Goal: Register for event/course

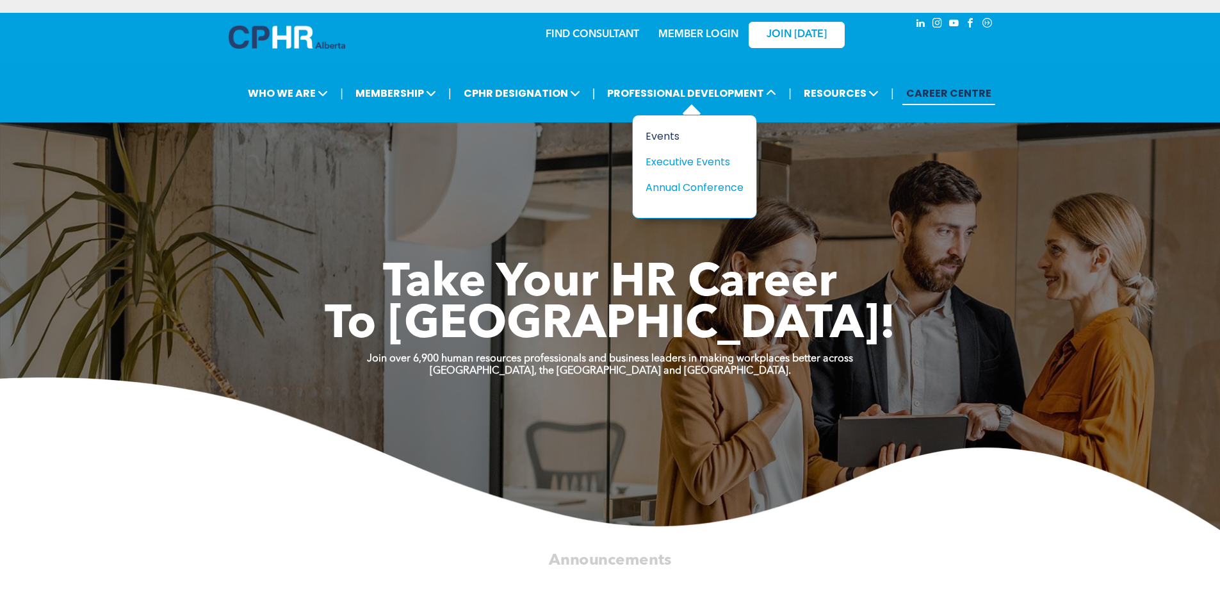
click at [678, 135] on div "Events" at bounding box center [690, 136] width 88 height 16
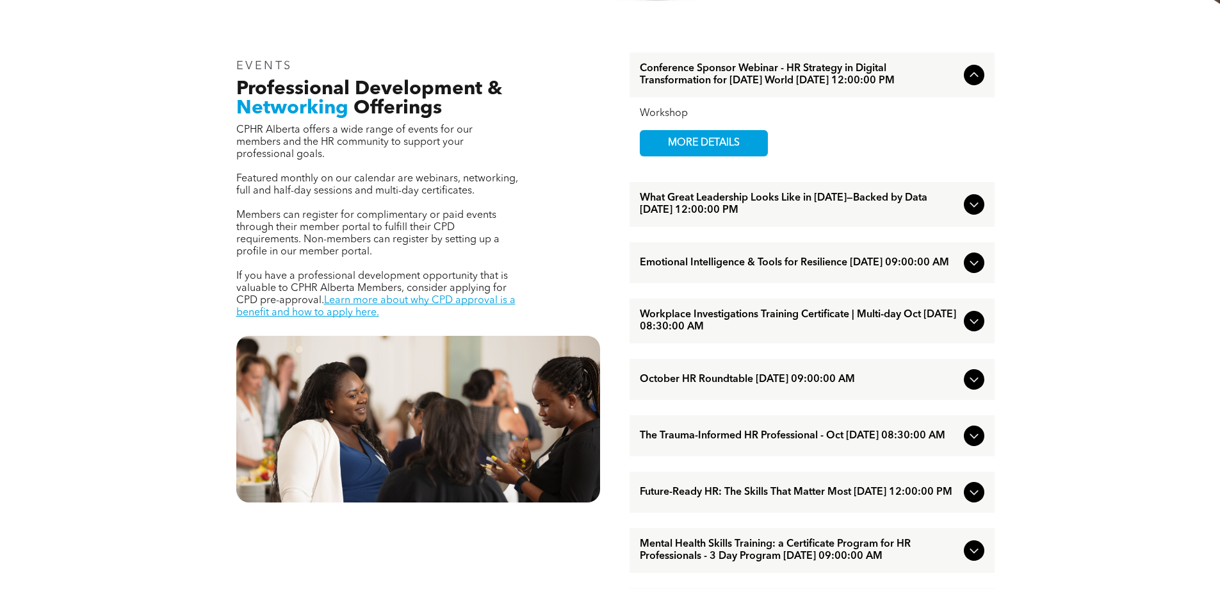
scroll to position [448, 0]
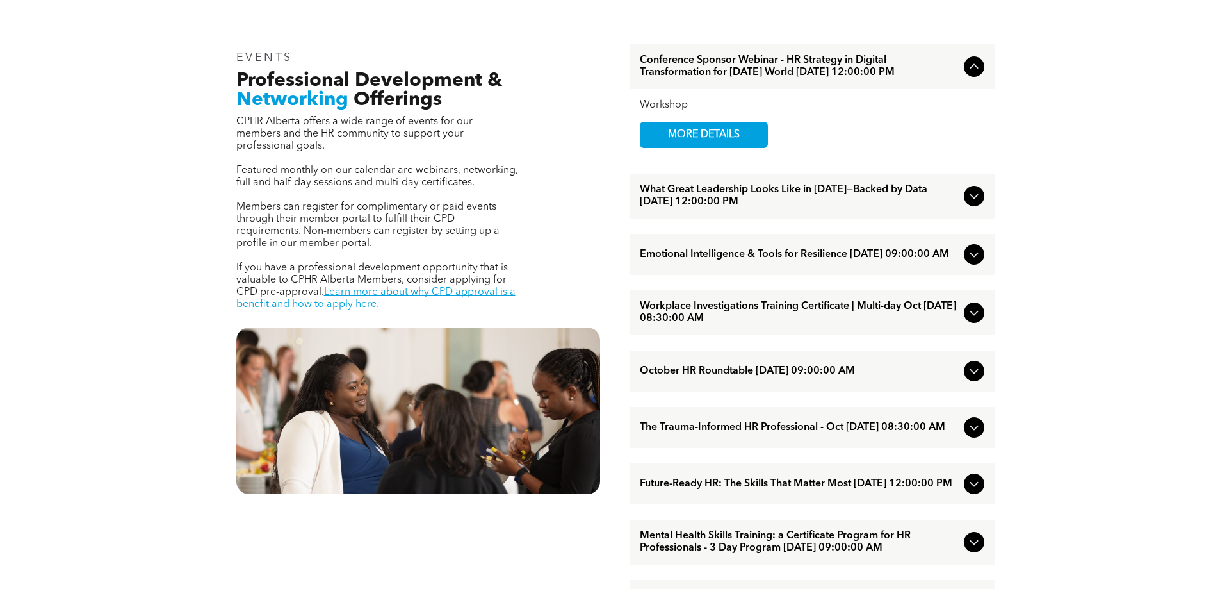
click at [879, 208] on span "What Great Leadership Looks Like in [DATE]—Backed by Data [DATE] 12:00:00 PM" at bounding box center [799, 196] width 319 height 24
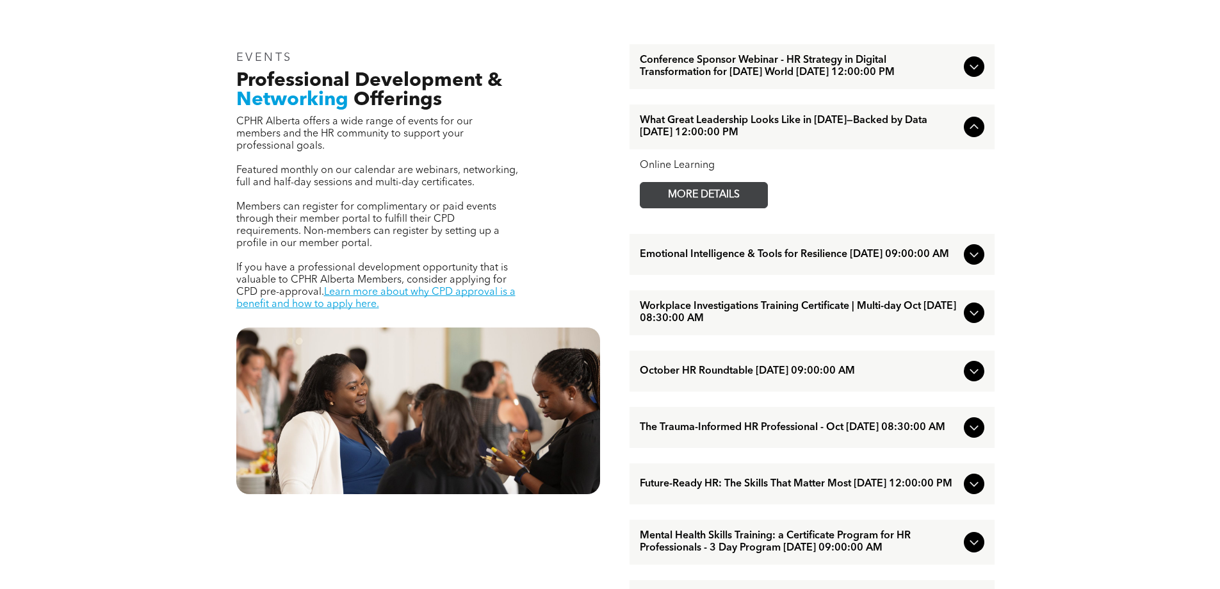
click at [739, 208] on span "MORE DETAILS" at bounding box center [703, 195] width 101 height 25
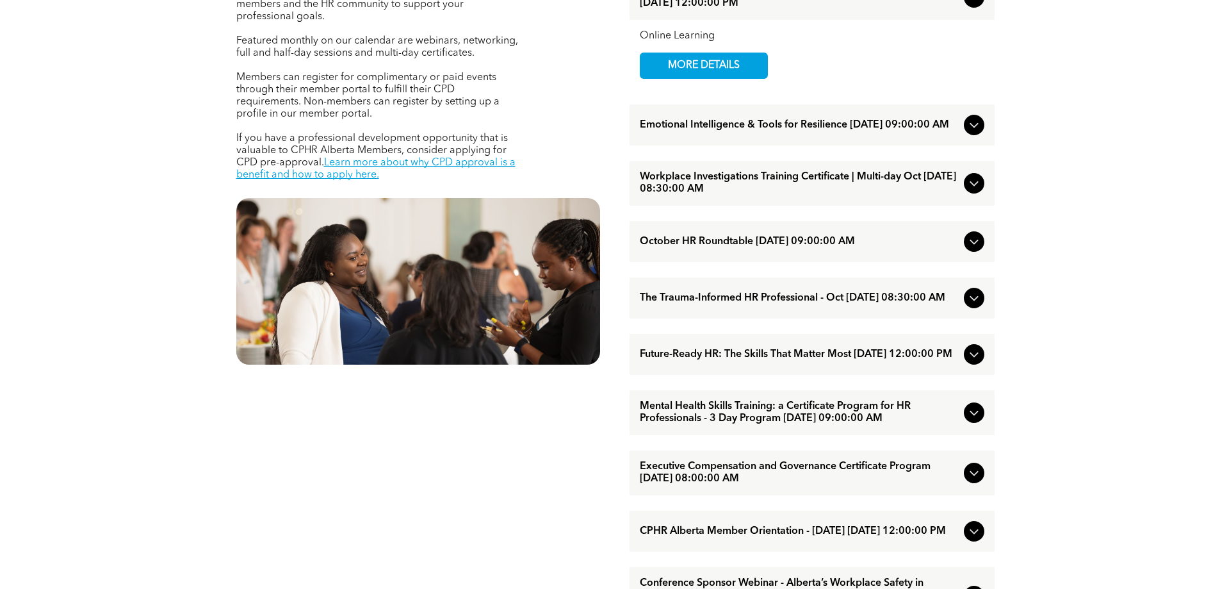
scroll to position [640, 0]
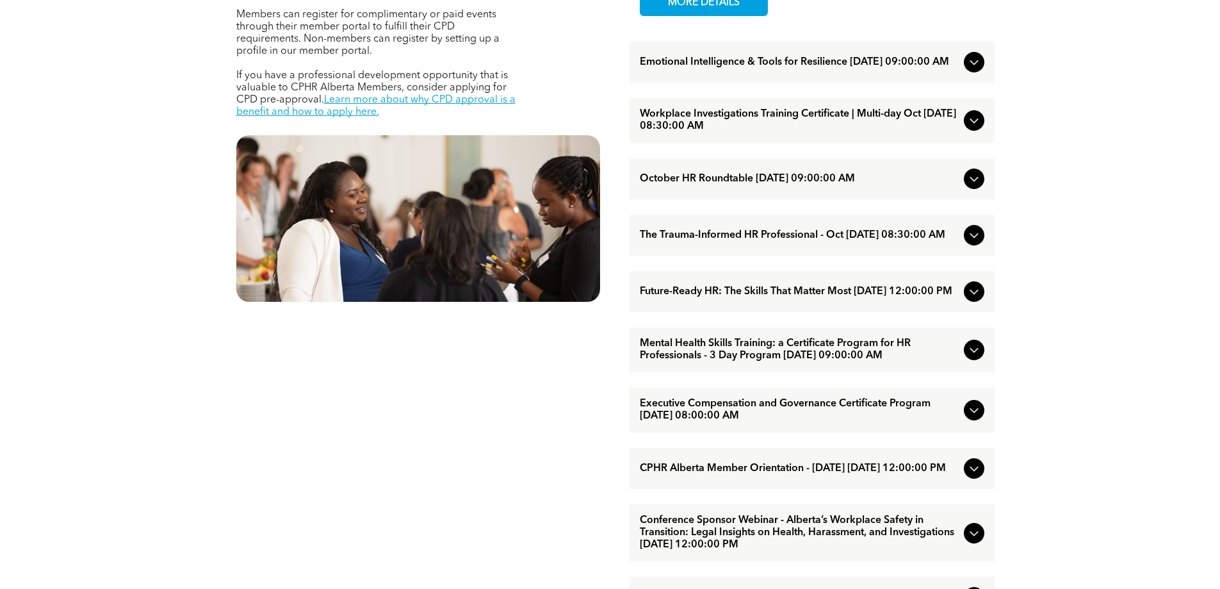
click at [765, 362] on span "Mental Health Skills Training: a Certificate Program for HR Professionals - 3 D…" at bounding box center [799, 350] width 319 height 24
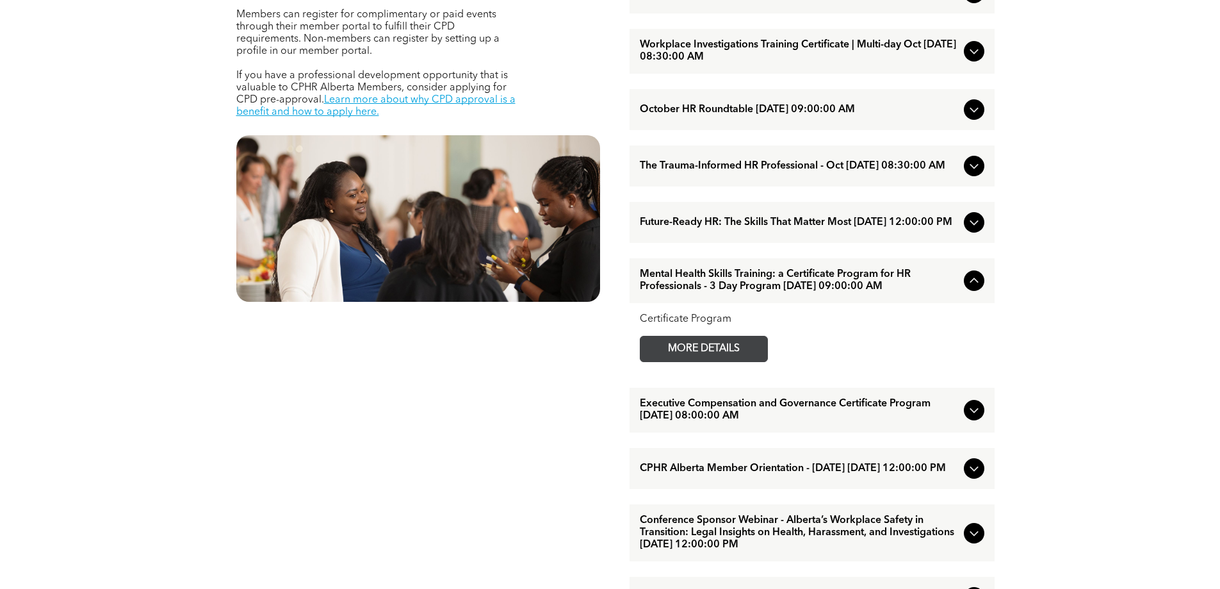
click at [706, 361] on span "MORE DETAILS" at bounding box center [703, 348] width 101 height 25
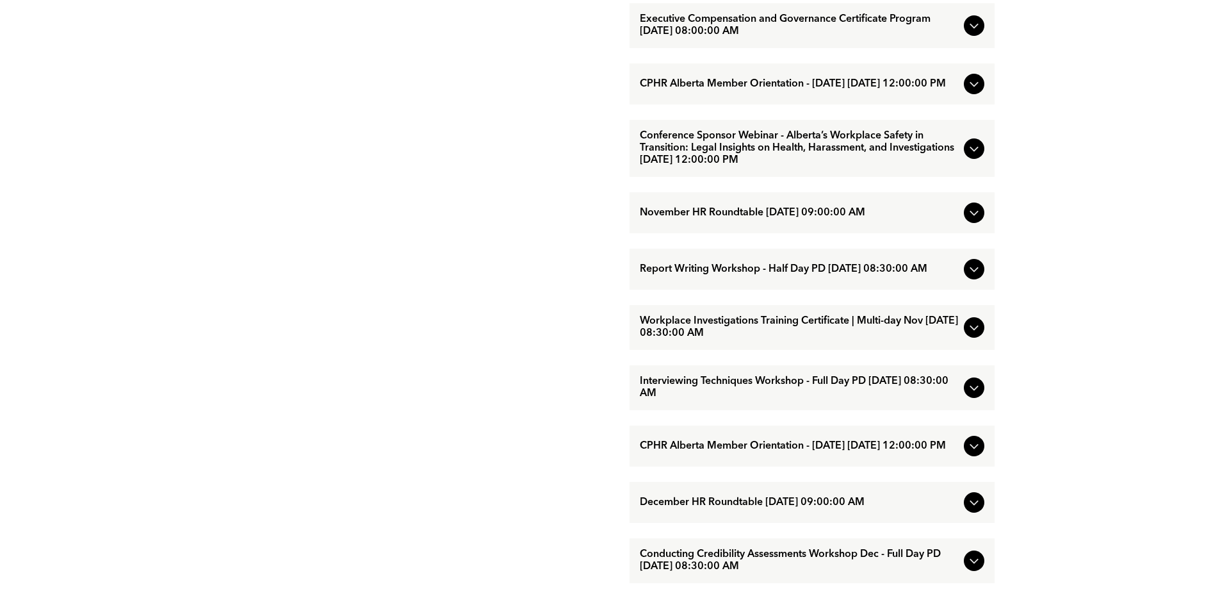
scroll to position [1281, 0]
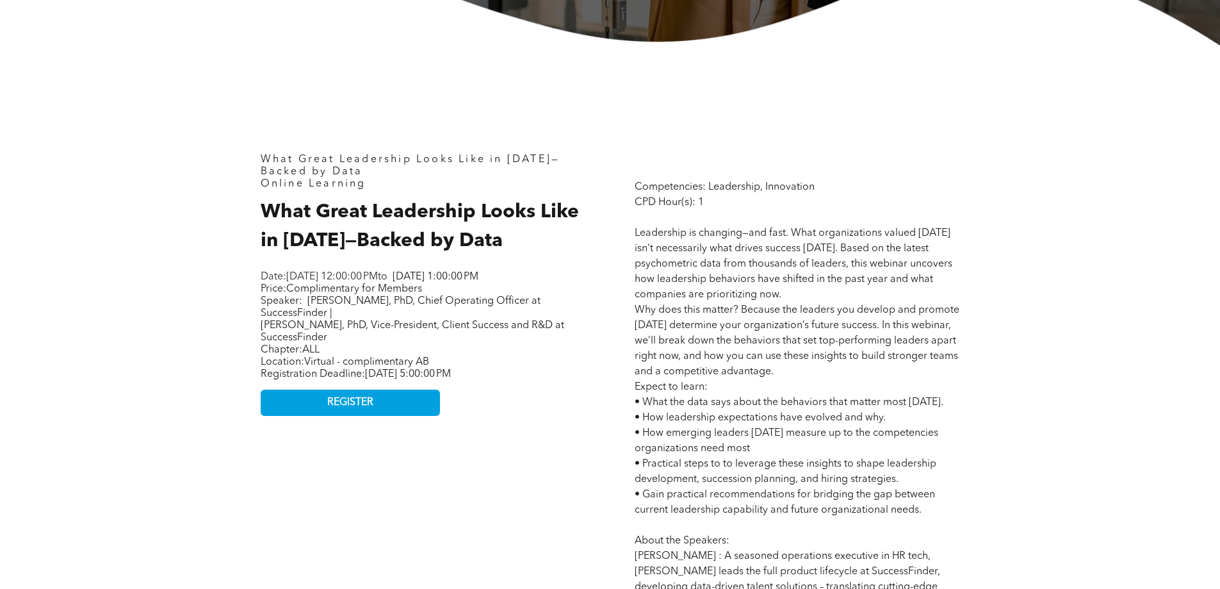
scroll to position [512, 0]
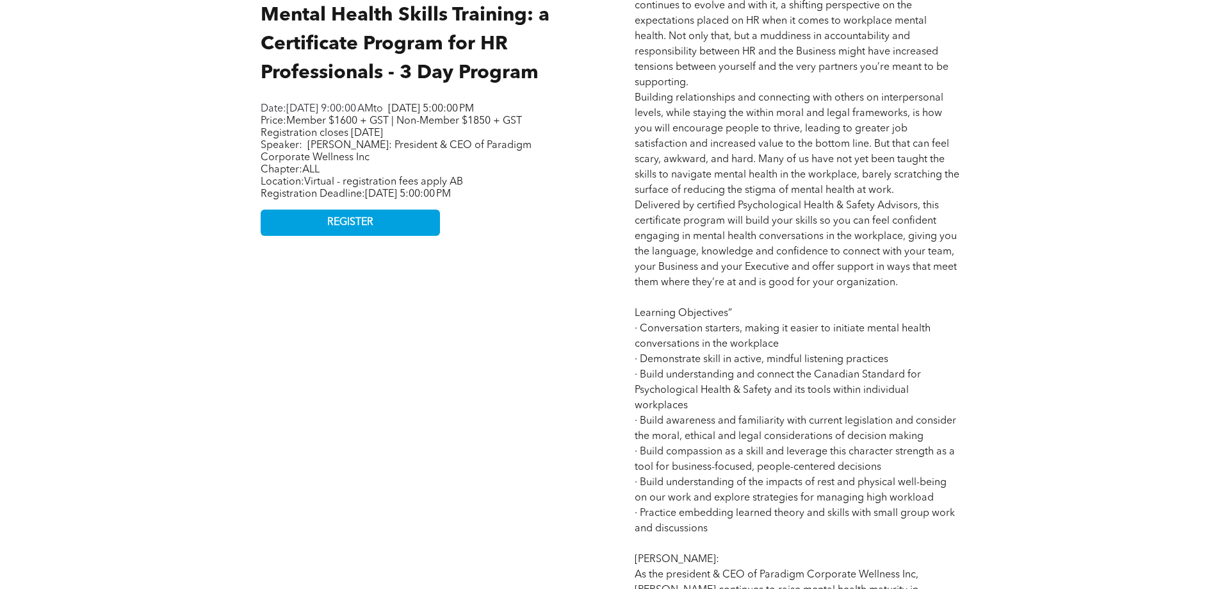
scroll to position [897, 0]
